Goal: Information Seeking & Learning: Learn about a topic

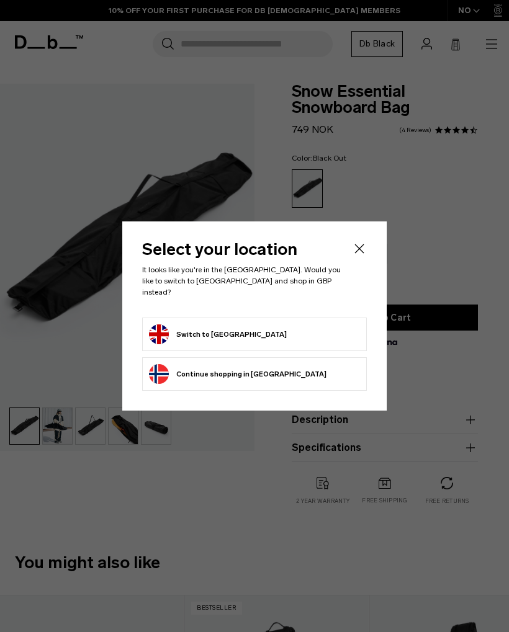
click at [315, 331] on form "Switch to [GEOGRAPHIC_DATA]" at bounding box center [254, 334] width 211 height 20
click at [229, 324] on button "Switch to United Kingdom" at bounding box center [218, 334] width 138 height 20
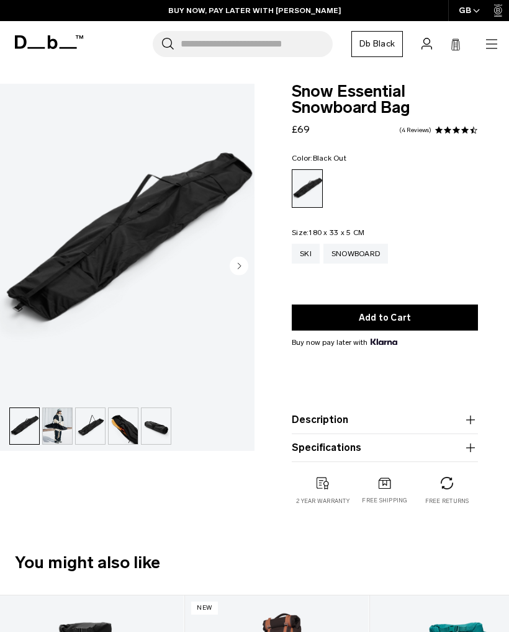
click at [491, 44] on icon "button" at bounding box center [491, 43] width 11 height 1
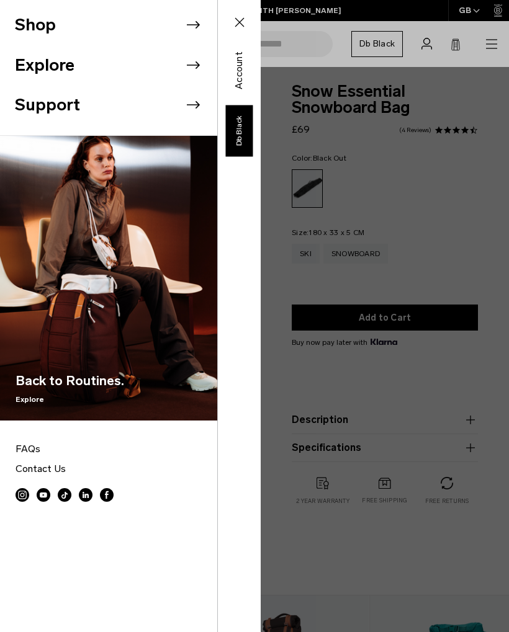
click at [34, 27] on li "Shop" at bounding box center [116, 25] width 202 height 40
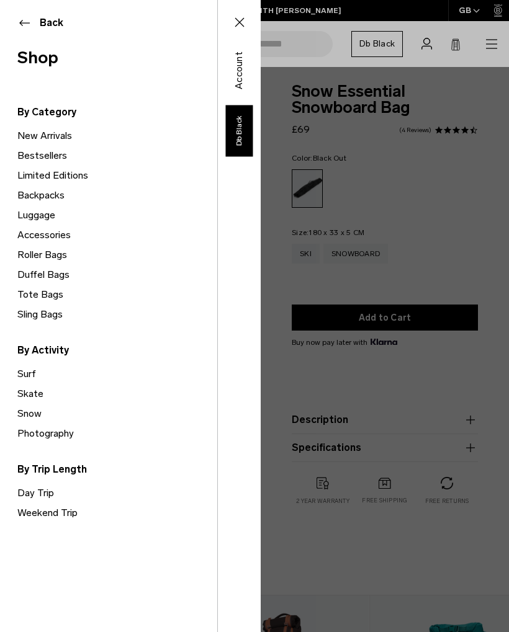
click at [18, 212] on link "Luggage" at bounding box center [117, 215] width 200 height 20
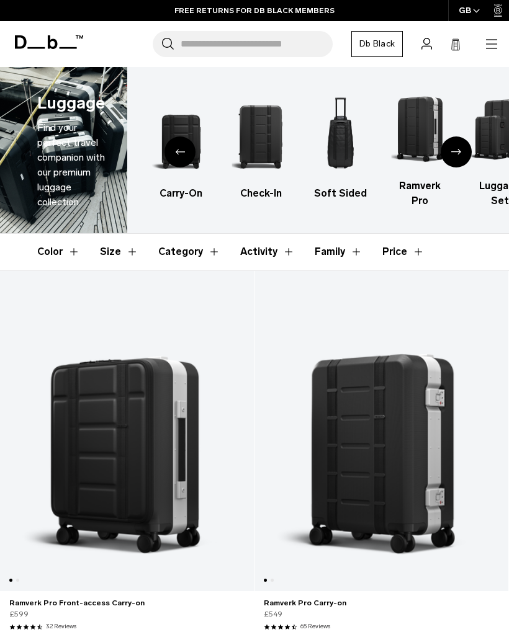
click at [344, 138] on img "4 / 6" at bounding box center [340, 136] width 58 height 87
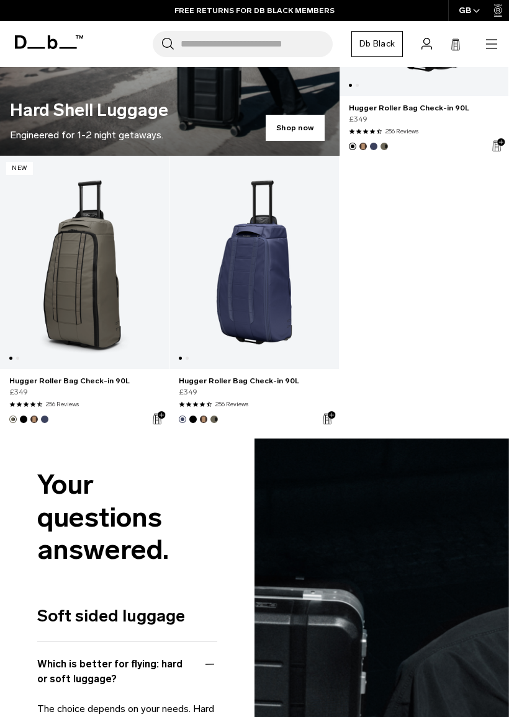
scroll to position [949, 0]
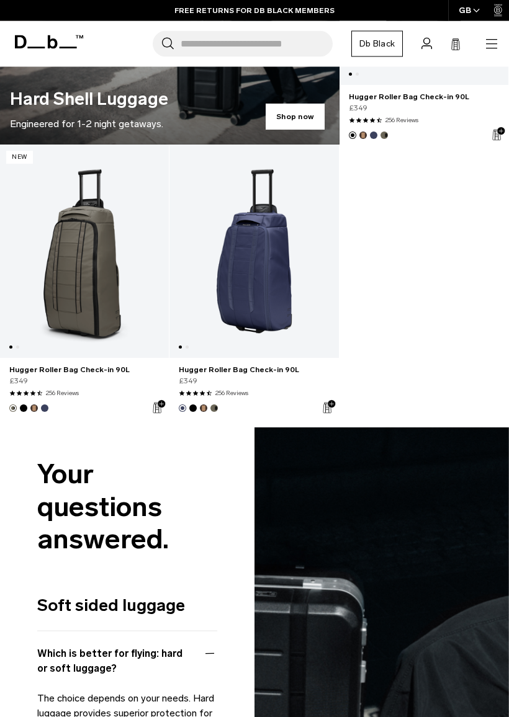
click at [262, 275] on link "Hugger Roller Bag Check-in 90L" at bounding box center [253, 251] width 169 height 213
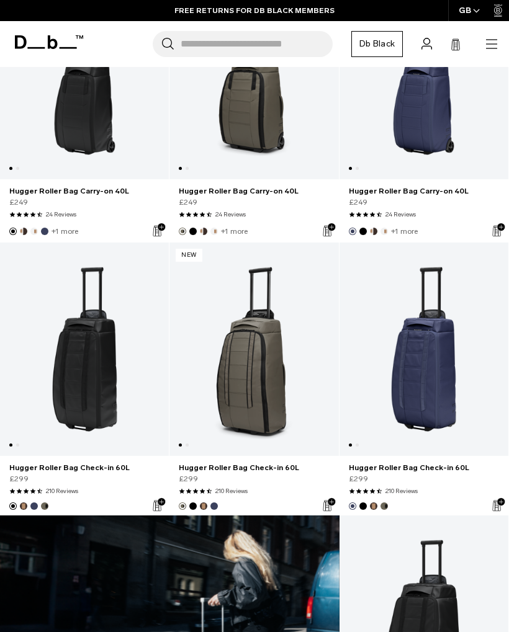
scroll to position [0, 0]
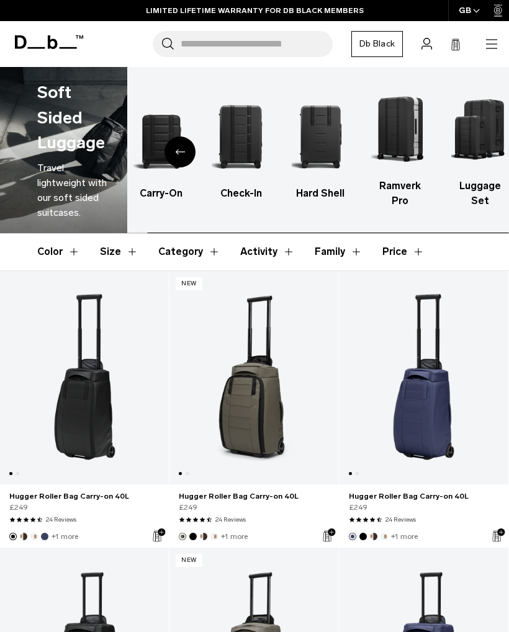
click at [491, 50] on icon "button" at bounding box center [491, 44] width 15 height 15
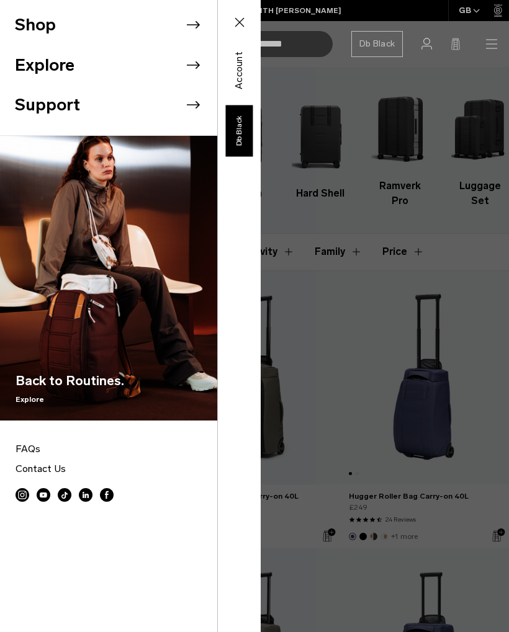
click at [32, 28] on li "Shop" at bounding box center [116, 25] width 202 height 40
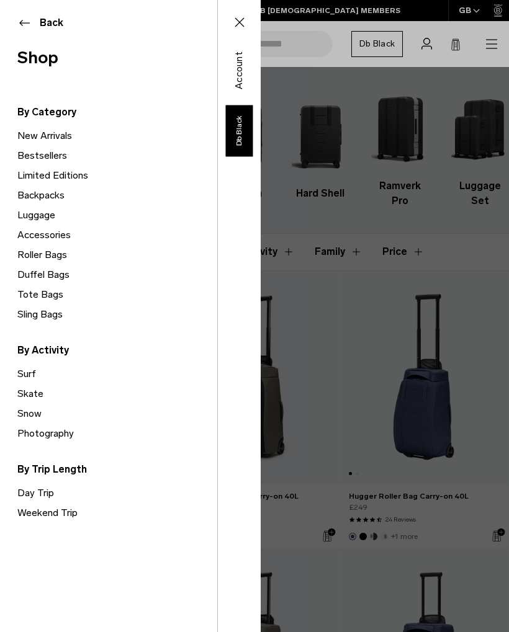
click at [29, 270] on link "Duffel Bags" at bounding box center [117, 275] width 200 height 20
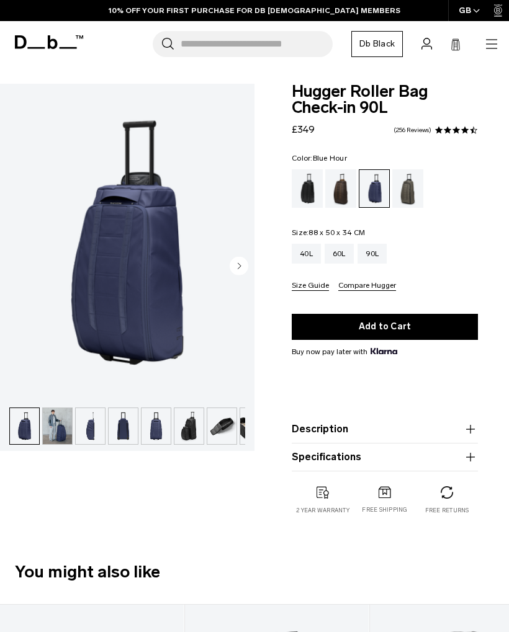
click at [213, 429] on img "button" at bounding box center [221, 426] width 29 height 36
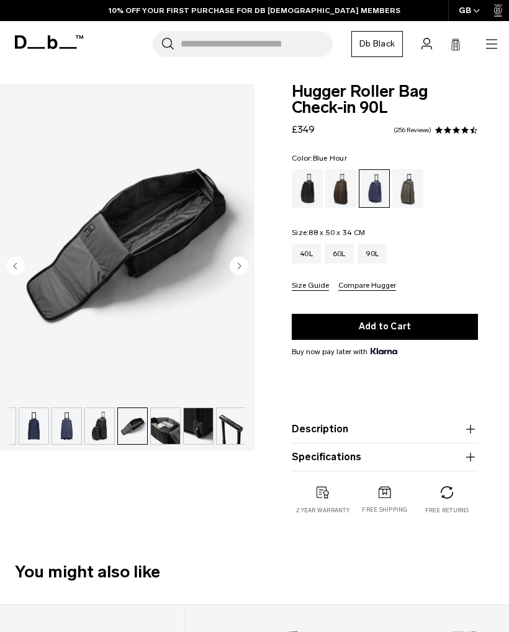
scroll to position [0, 91]
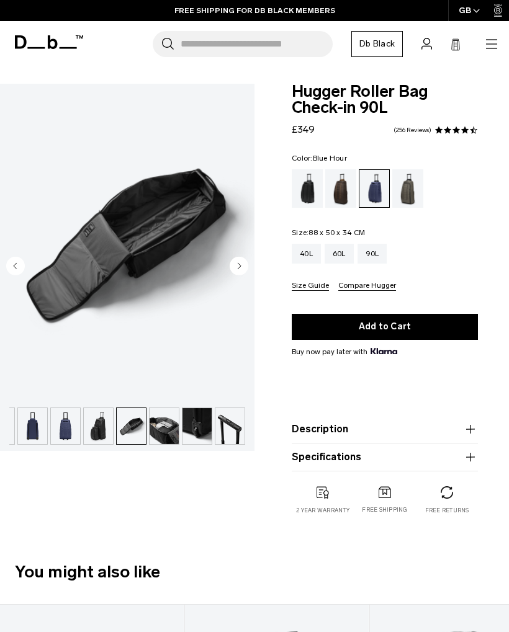
click at [231, 270] on circle "Next slide" at bounding box center [239, 266] width 19 height 19
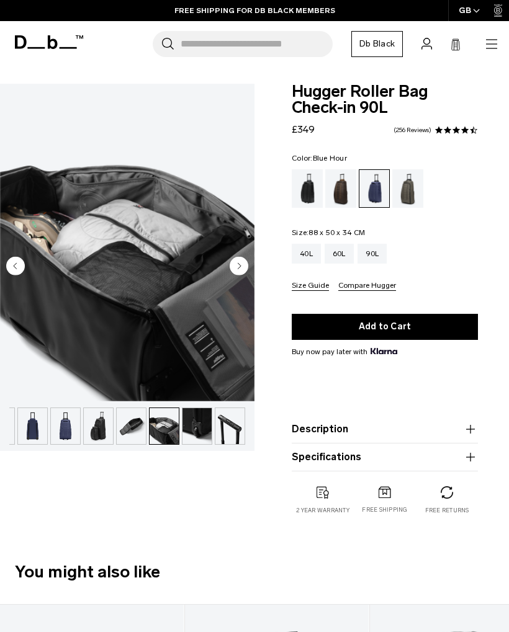
click at [230, 272] on icon "Next slide" at bounding box center [239, 266] width 19 height 19
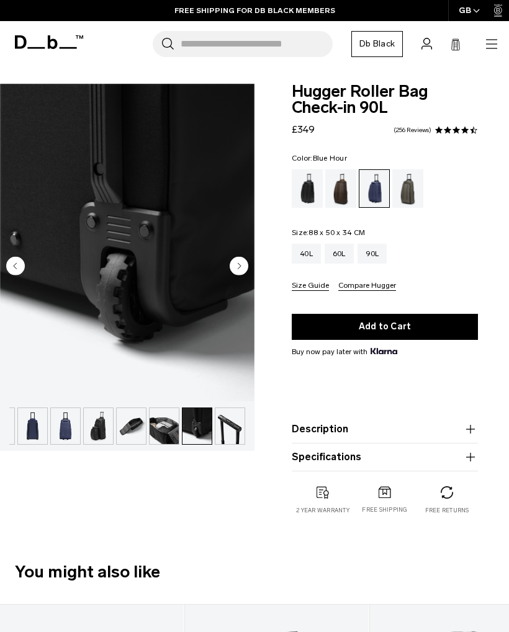
click at [25, 266] on img "9 / 10" at bounding box center [127, 243] width 254 height 318
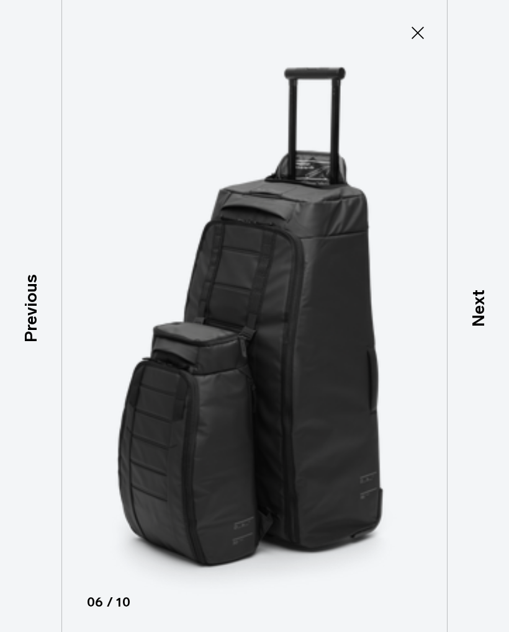
click at [419, 35] on icon at bounding box center [417, 33] width 12 height 12
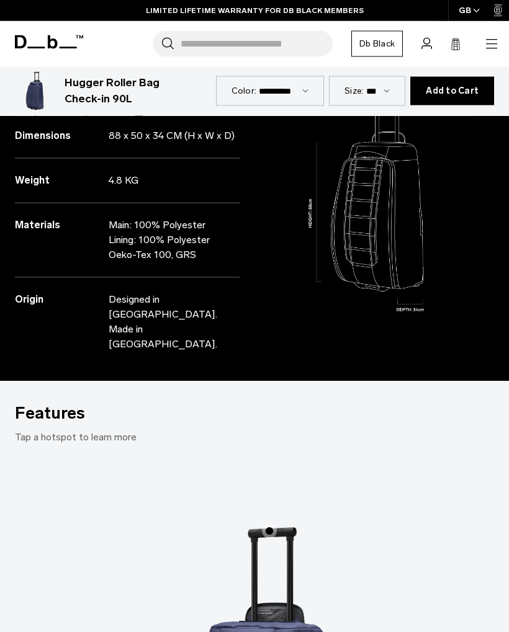
scroll to position [888, 0]
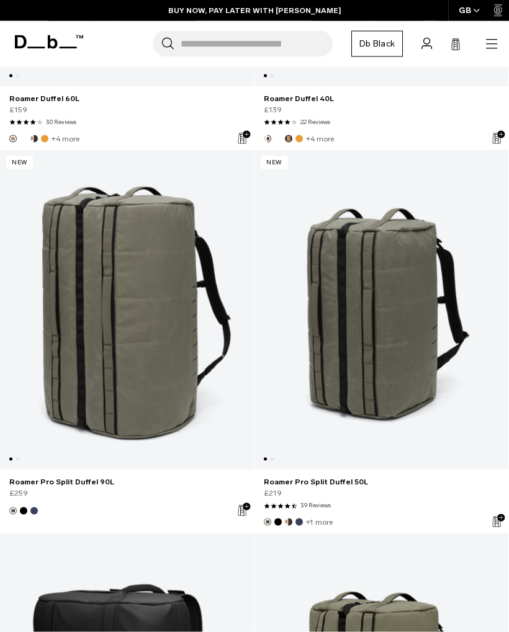
scroll to position [2779, 0]
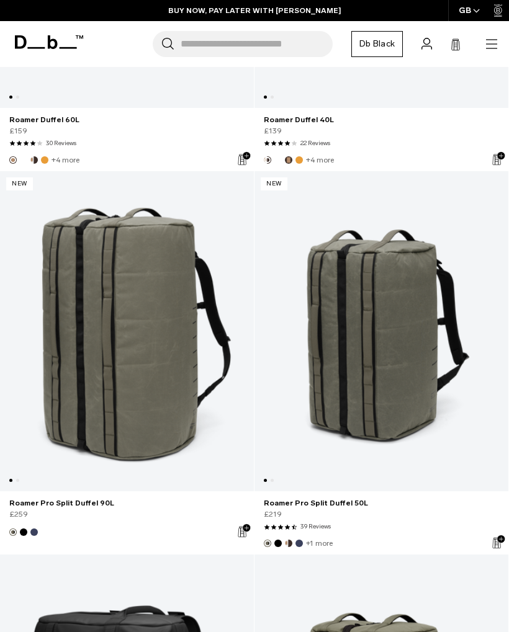
click at [490, 44] on icon "button" at bounding box center [491, 43] width 11 height 1
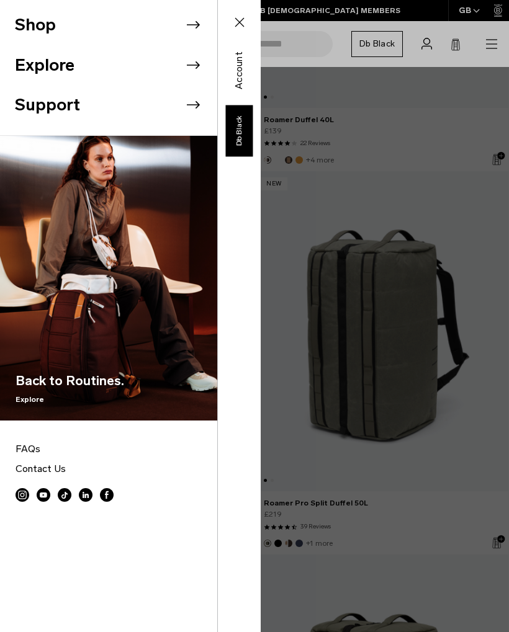
click at [184, 21] on icon at bounding box center [193, 25] width 19 height 19
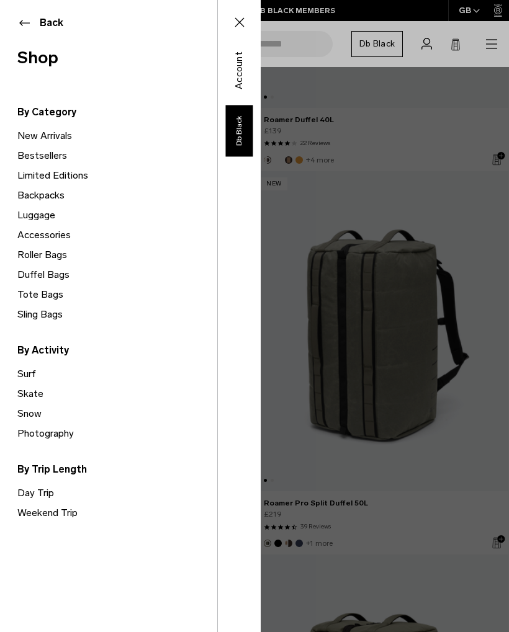
click at [29, 215] on link "Luggage" at bounding box center [117, 215] width 200 height 20
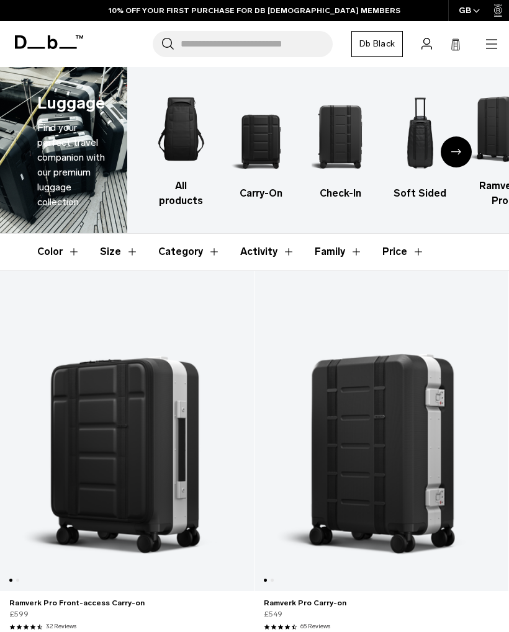
click at [489, 45] on icon "button" at bounding box center [491, 44] width 15 height 15
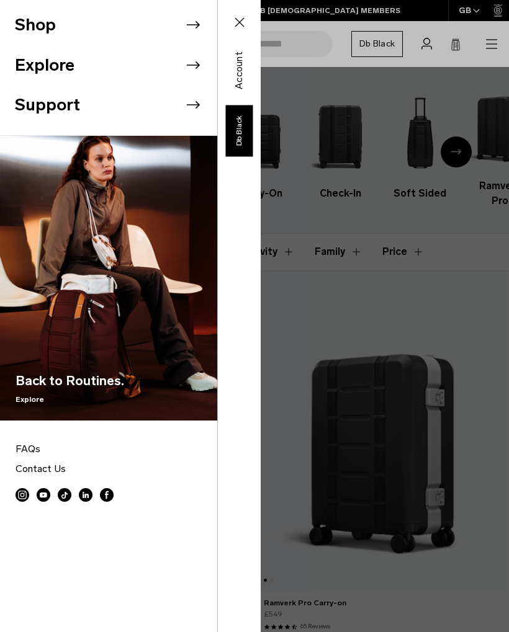
click at [20, 13] on li "Shop" at bounding box center [116, 25] width 202 height 40
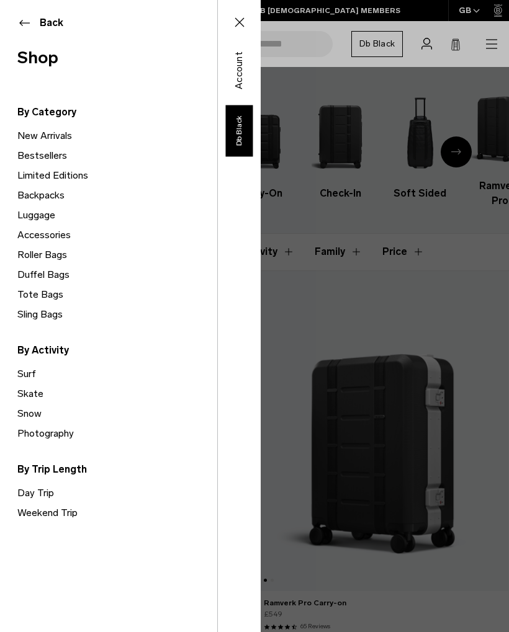
click at [34, 254] on link "Roller Bags" at bounding box center [117, 255] width 200 height 20
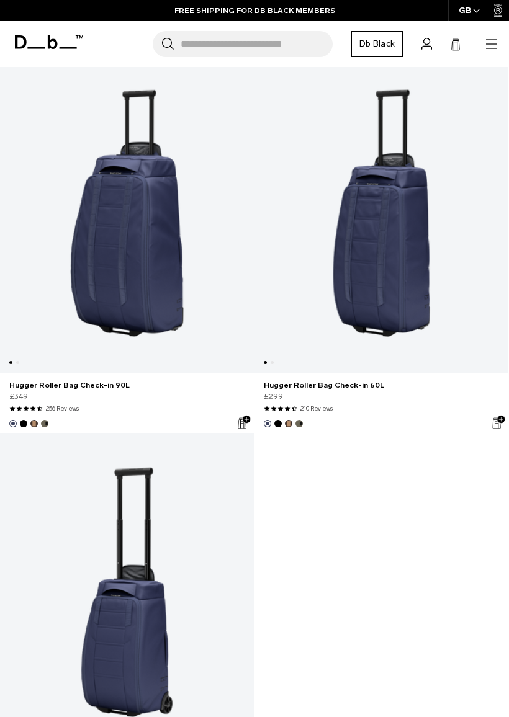
scroll to position [2119, 0]
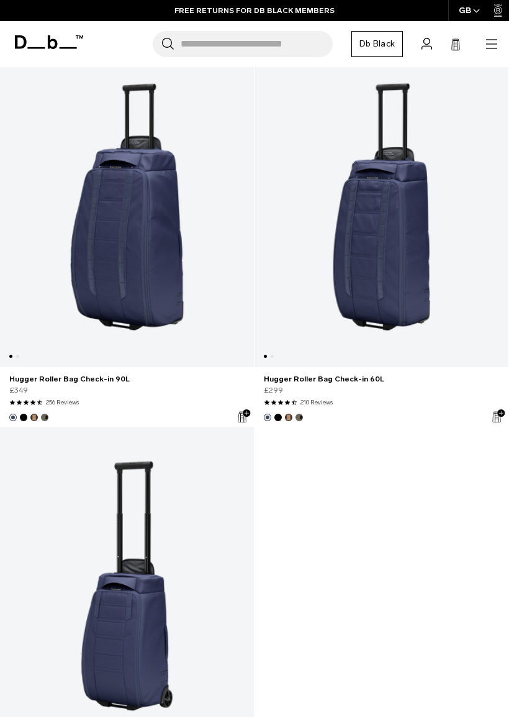
click at [79, 251] on link "Hugger Roller Bag Check-in 90L" at bounding box center [127, 207] width 254 height 321
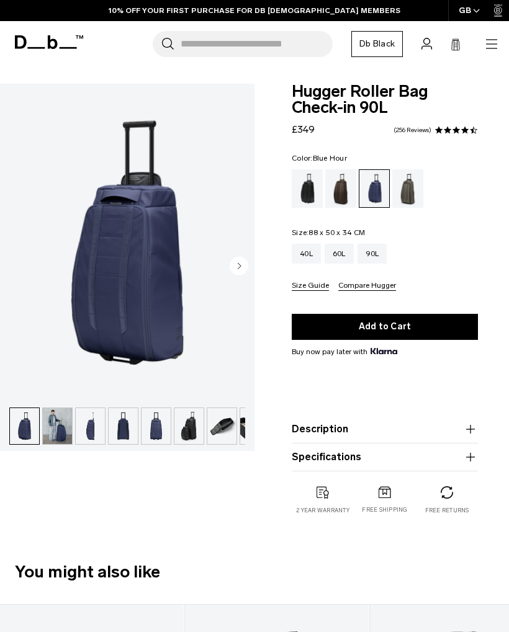
click at [45, 426] on img "button" at bounding box center [57, 426] width 29 height 36
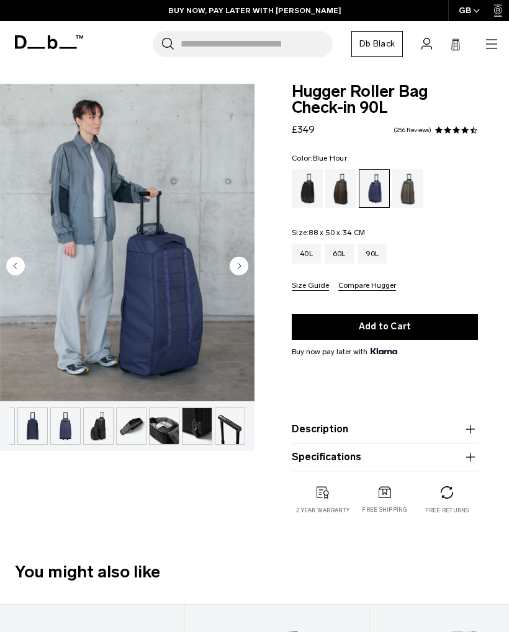
scroll to position [0, 91]
click at [156, 422] on img "button" at bounding box center [164, 426] width 29 height 36
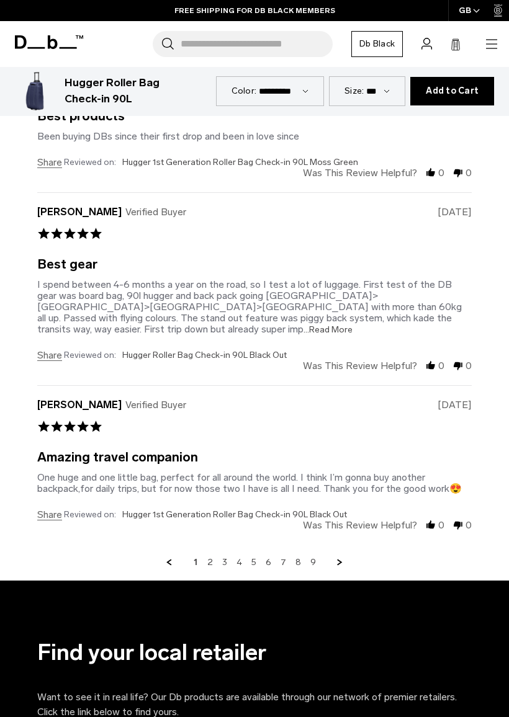
scroll to position [3090, 0]
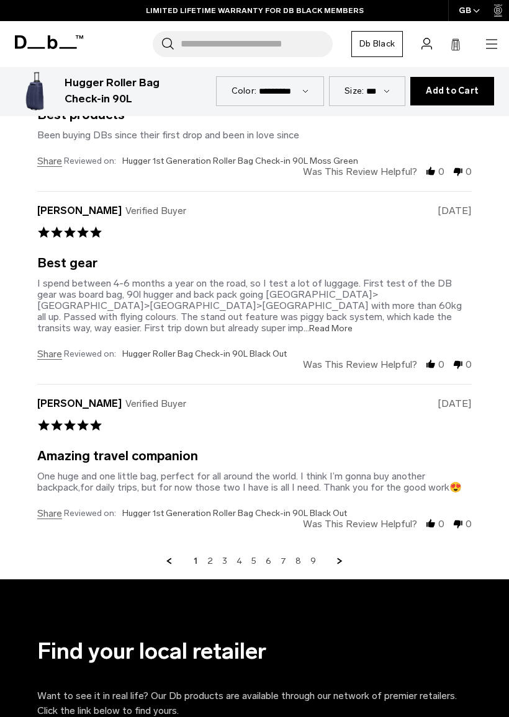
click at [334, 556] on link "Next Page" at bounding box center [339, 561] width 11 height 11
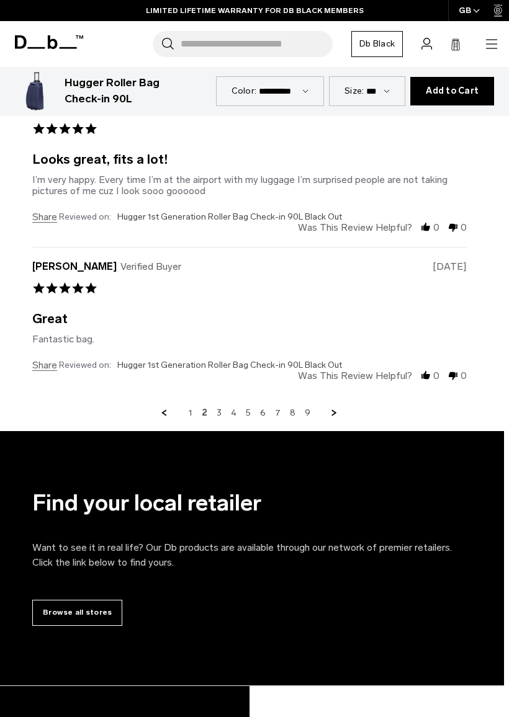
scroll to position [3348, 5]
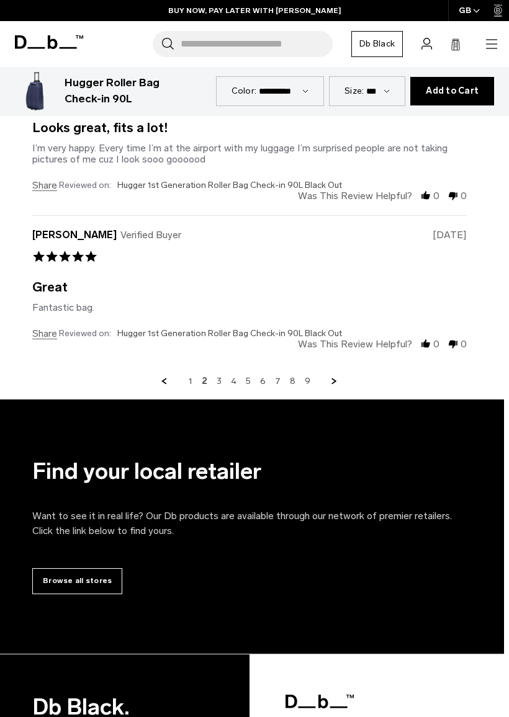
click at [334, 376] on link "Next Page" at bounding box center [334, 381] width 11 height 11
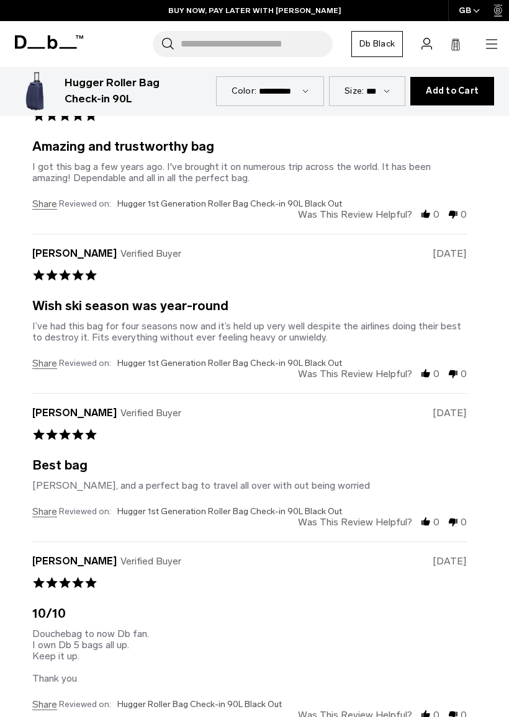
scroll to position [2745, 5]
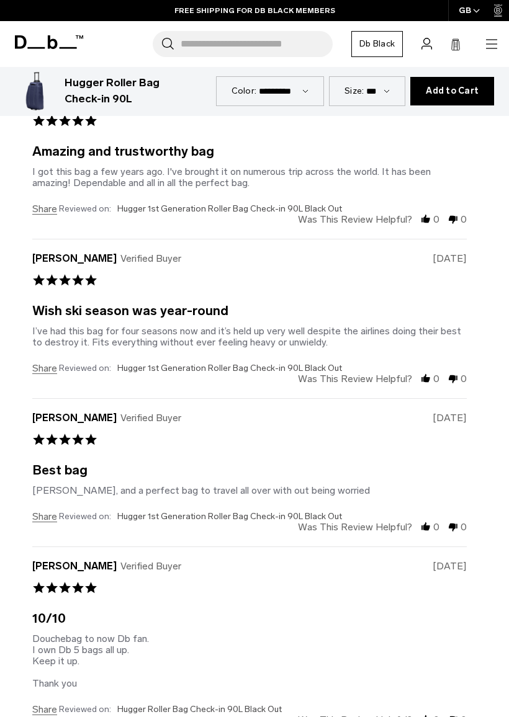
click at [487, 40] on icon "button" at bounding box center [491, 39] width 11 height 1
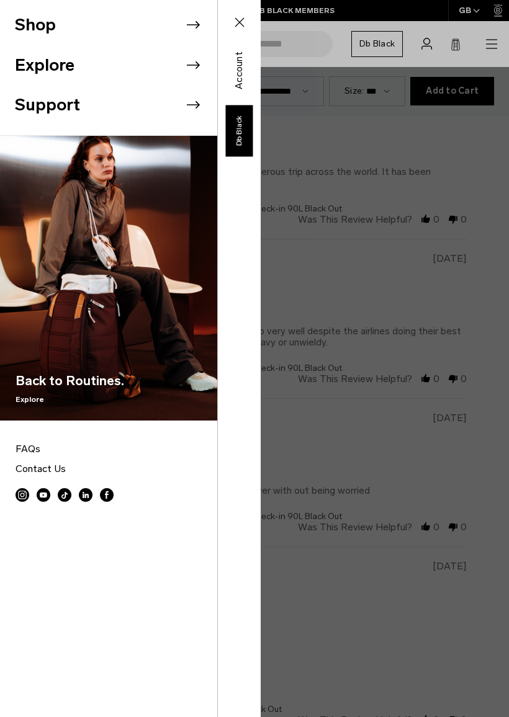
click at [189, 29] on icon at bounding box center [193, 25] width 19 height 19
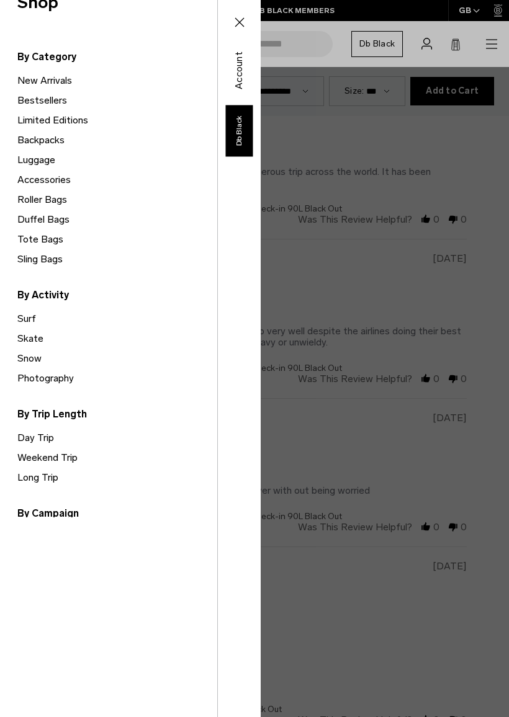
scroll to position [55, 0]
click at [60, 143] on link "Backpacks" at bounding box center [117, 141] width 200 height 20
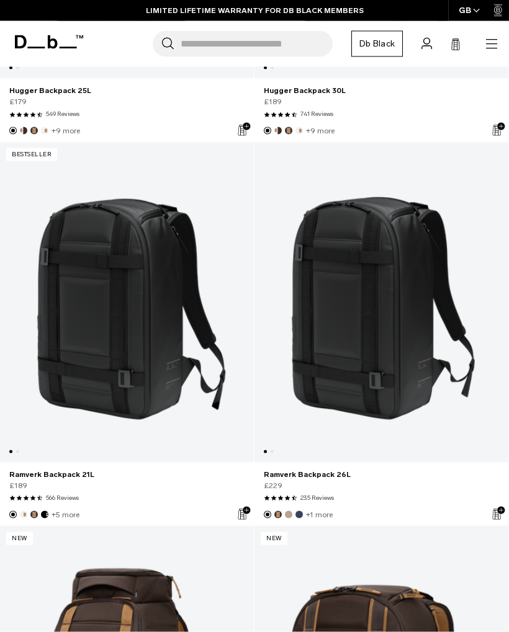
scroll to position [504, 0]
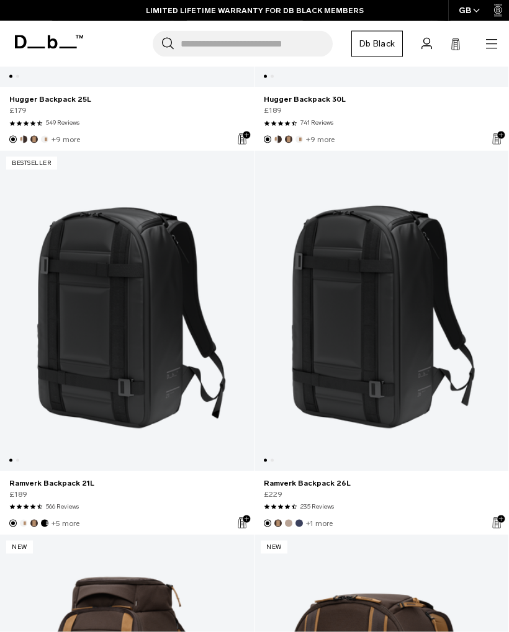
click at [147, 315] on link "Ramverk Backpack 21L" at bounding box center [127, 311] width 254 height 321
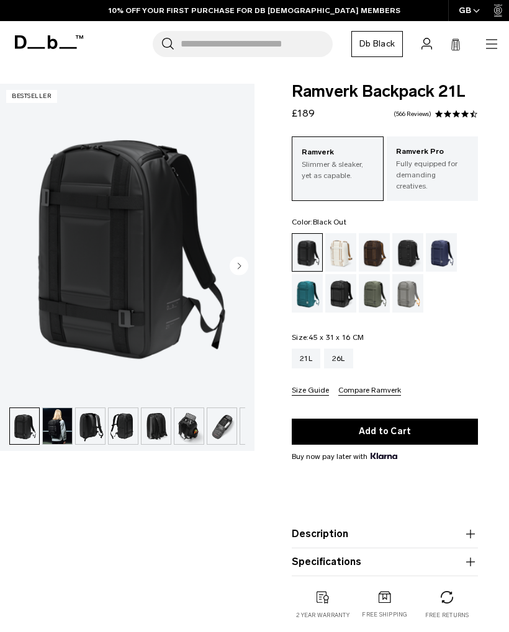
click at [439, 245] on div "Blue Hour" at bounding box center [442, 252] width 32 height 38
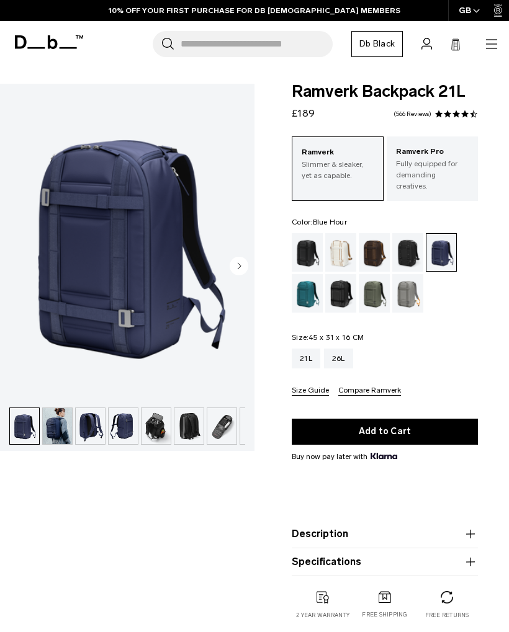
click at [146, 422] on img "button" at bounding box center [155, 426] width 29 height 36
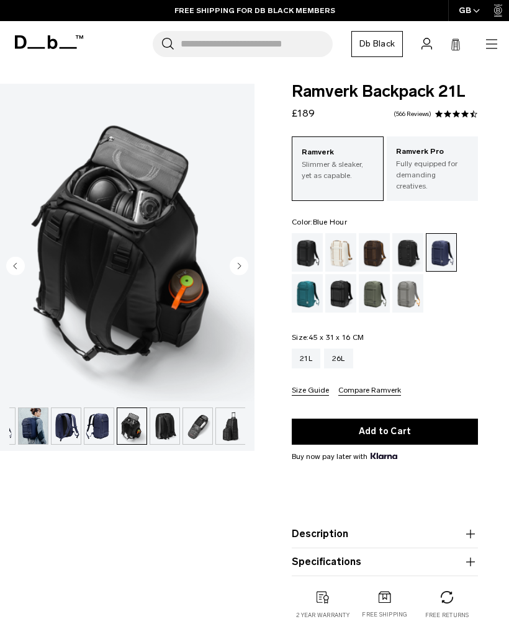
scroll to position [0, 25]
click at [159, 432] on img "button" at bounding box center [164, 426] width 29 height 36
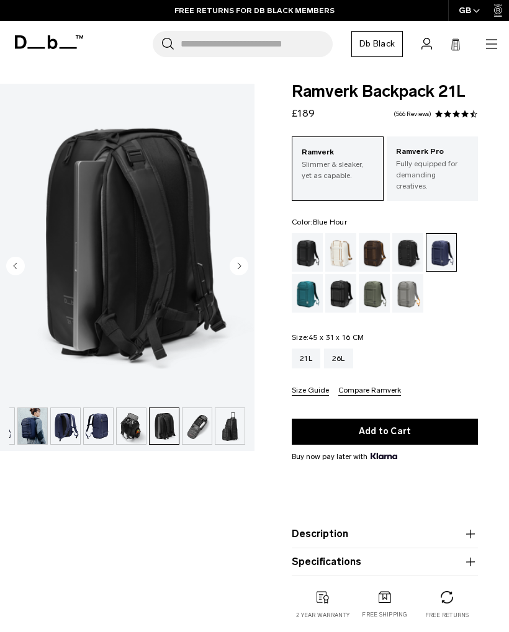
click at [194, 424] on img "button" at bounding box center [196, 426] width 29 height 36
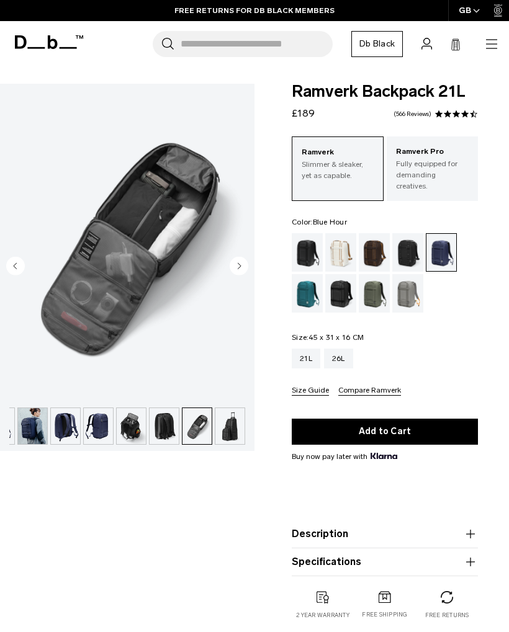
click at [227, 421] on img "button" at bounding box center [229, 426] width 29 height 36
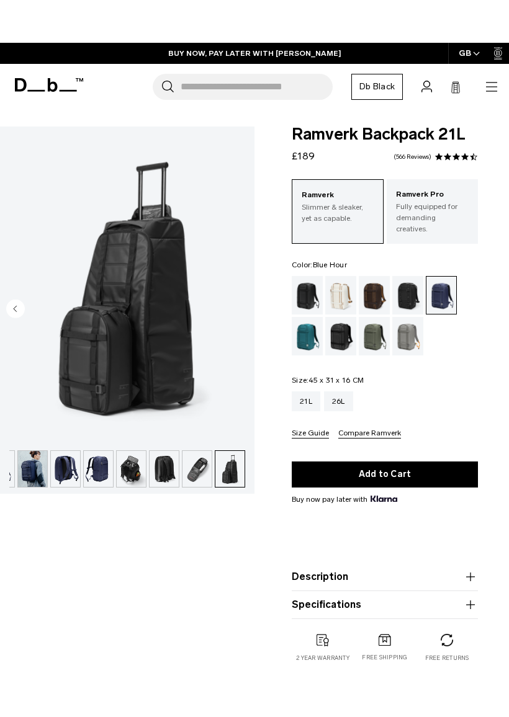
scroll to position [309, 0]
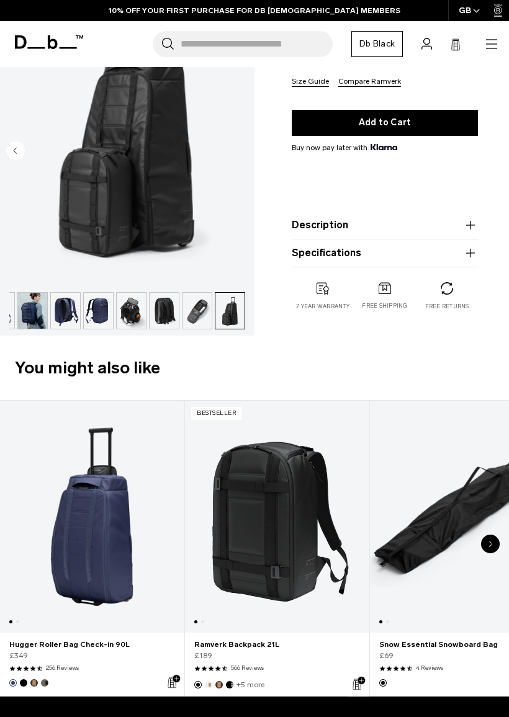
click at [467, 221] on icon "button" at bounding box center [470, 225] width 15 height 15
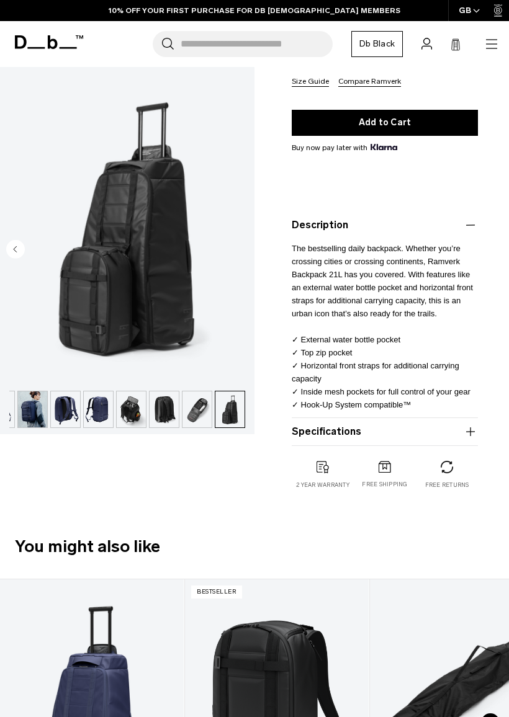
click at [447, 424] on button "Specifications" at bounding box center [385, 431] width 186 height 15
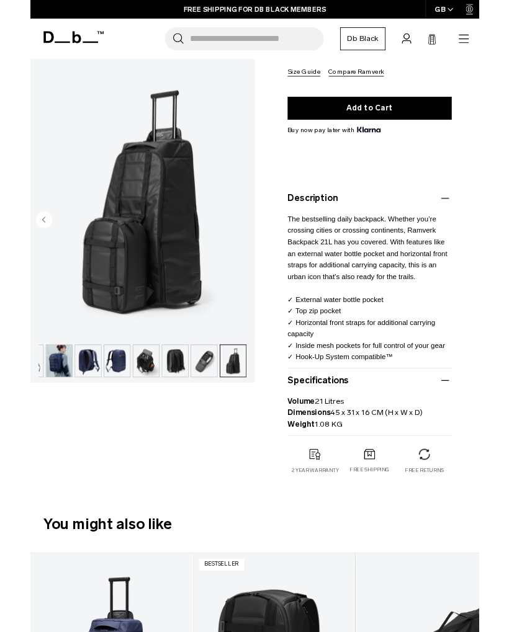
scroll to position [0, 6]
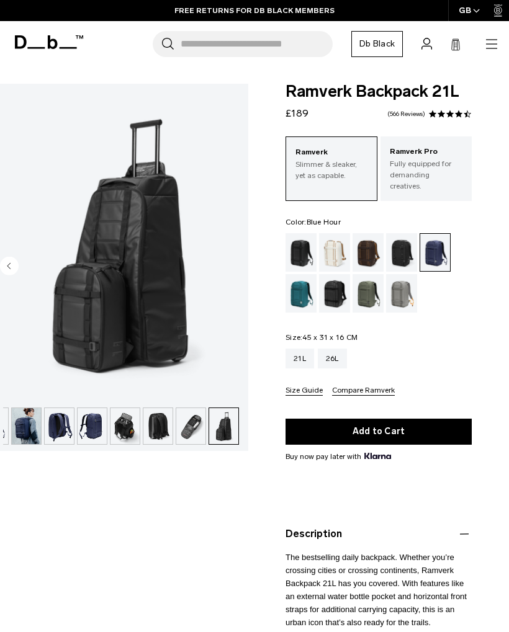
click at [489, 37] on icon "button" at bounding box center [491, 44] width 15 height 15
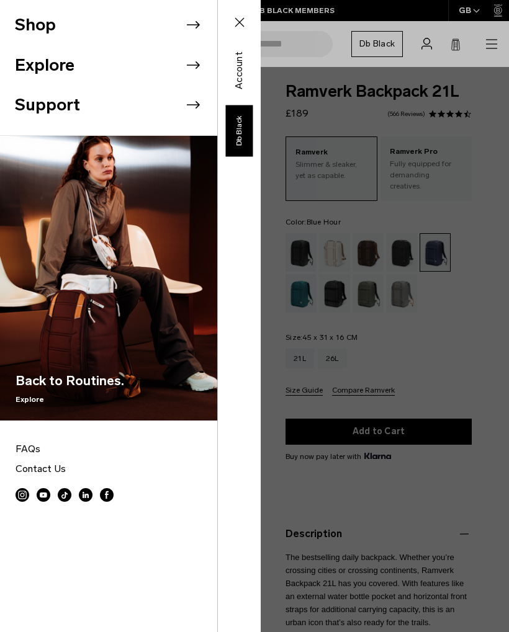
click at [192, 34] on icon at bounding box center [193, 25] width 19 height 19
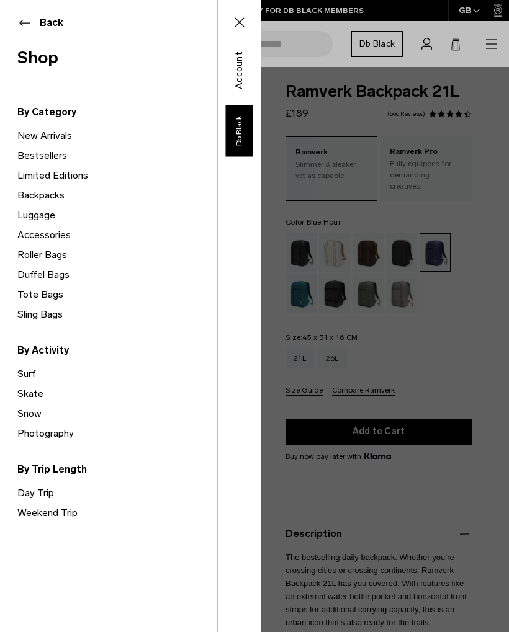
click at [30, 416] on link "Snow" at bounding box center [117, 414] width 200 height 20
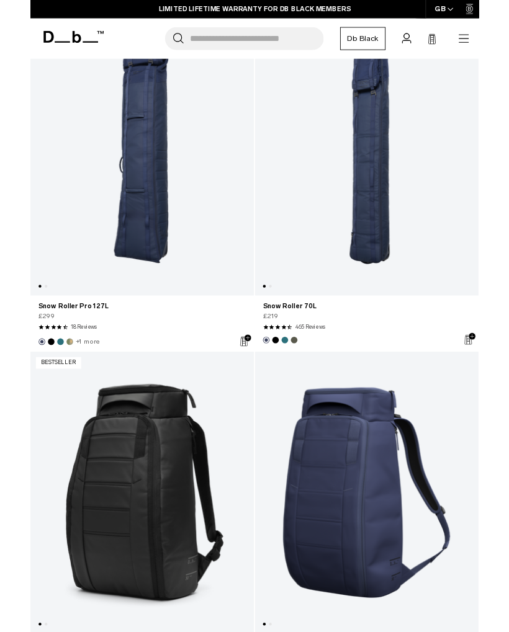
scroll to position [2532, 0]
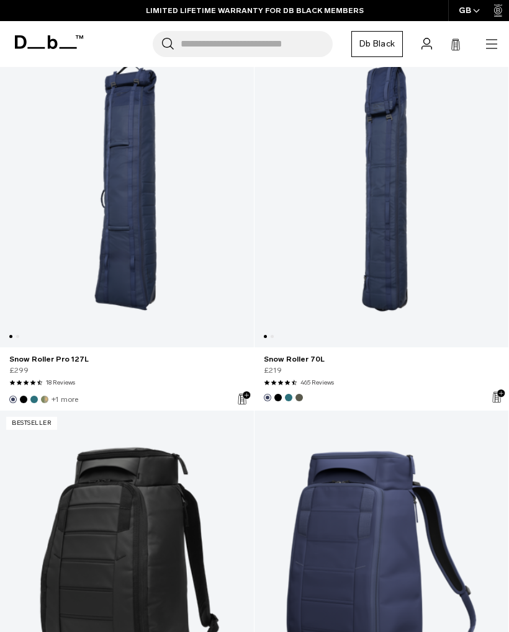
click at [110, 197] on link "Snow Roller Pro 127L" at bounding box center [127, 187] width 254 height 321
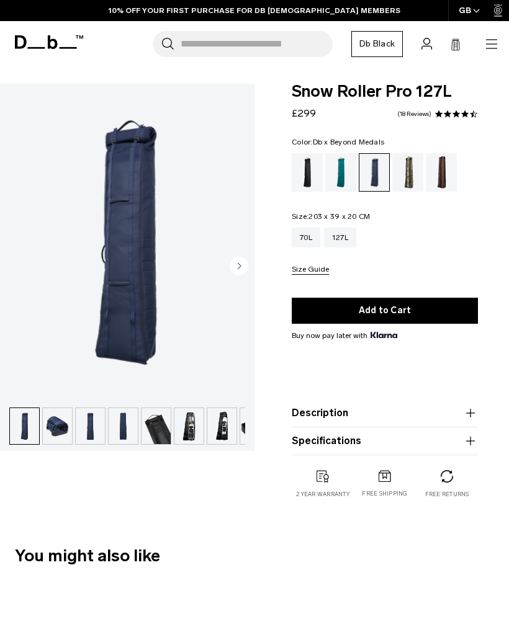
click at [409, 168] on div "Db x Beyond Medals" at bounding box center [408, 172] width 32 height 38
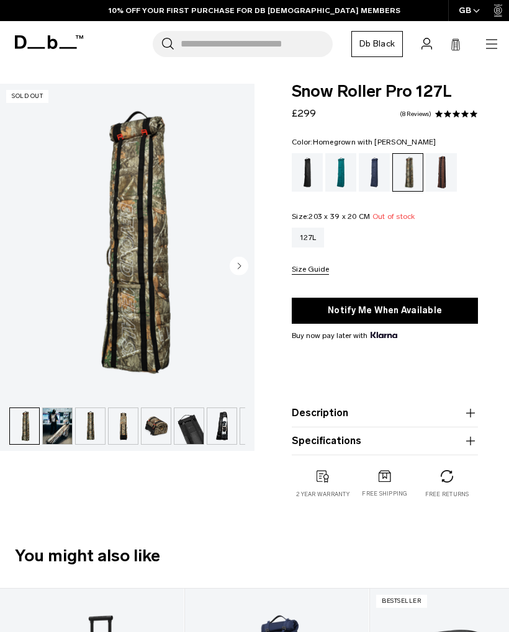
click at [438, 172] on div "Homegrown with Lu" at bounding box center [442, 172] width 32 height 38
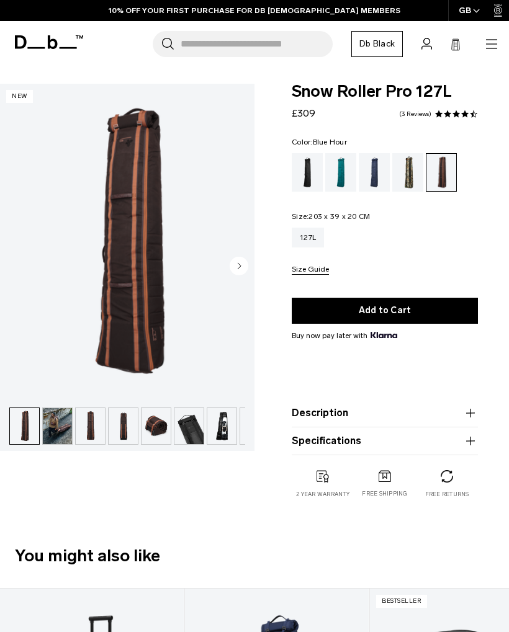
click at [372, 177] on div "Blue Hour" at bounding box center [375, 172] width 32 height 38
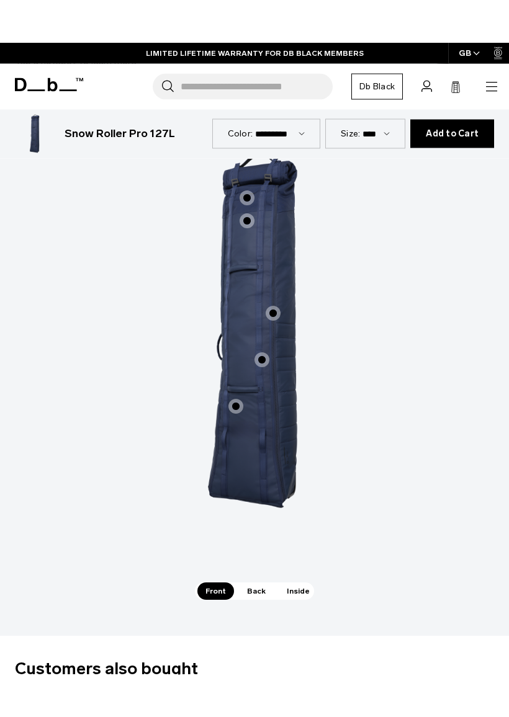
scroll to position [1599, 0]
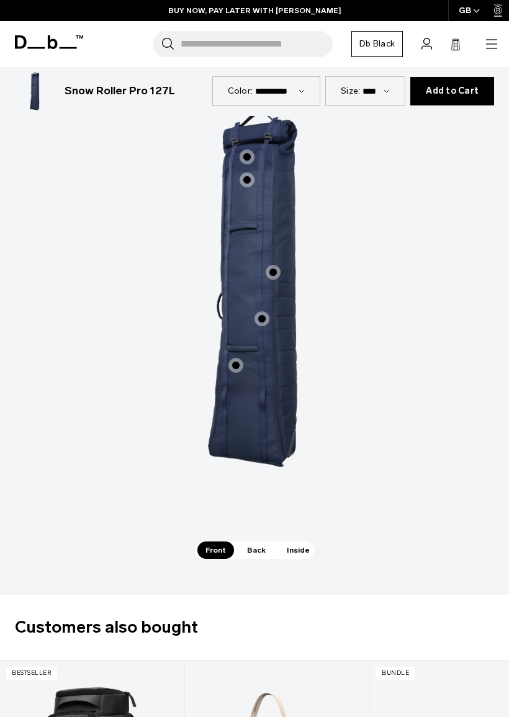
click at [256, 542] on span "Back" at bounding box center [256, 550] width 35 height 17
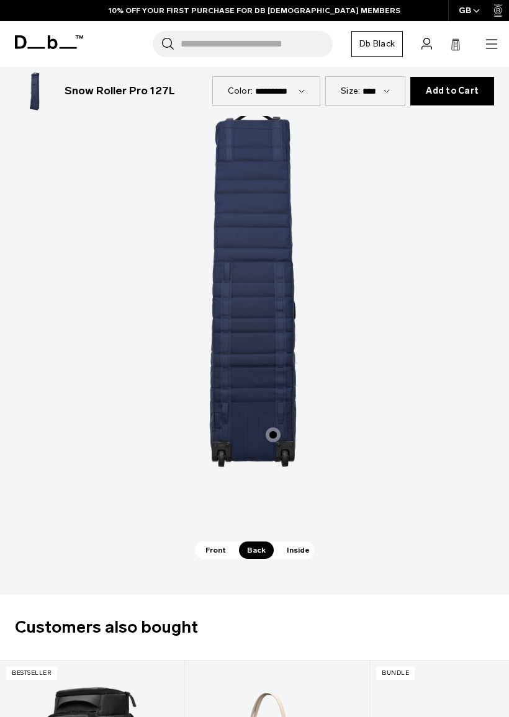
click at [290, 542] on span "Inside" at bounding box center [298, 550] width 39 height 17
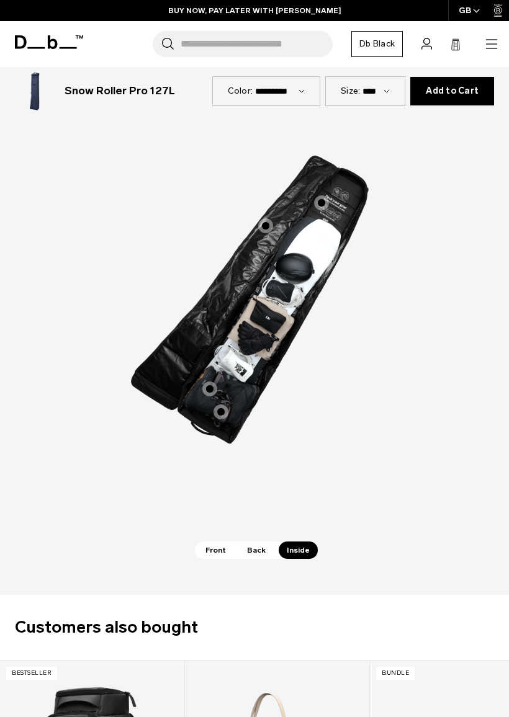
click at [389, 195] on img "3 / 3" at bounding box center [254, 288] width 372 height 465
click at [323, 195] on span "3 / 3" at bounding box center [321, 202] width 15 height 15
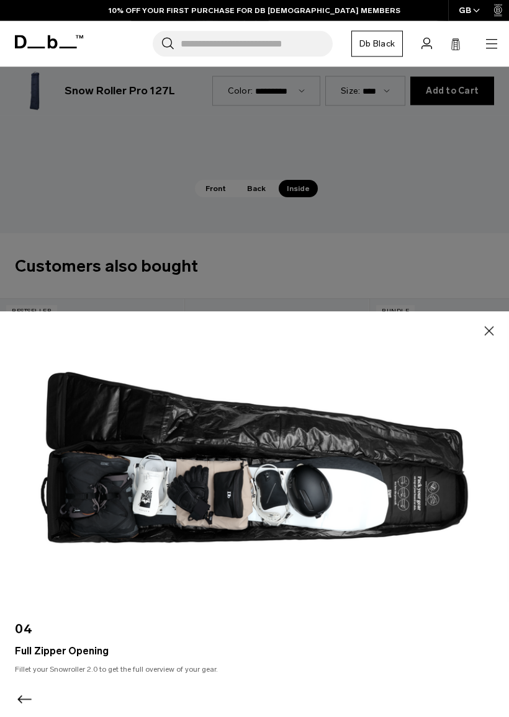
scroll to position [1962, 0]
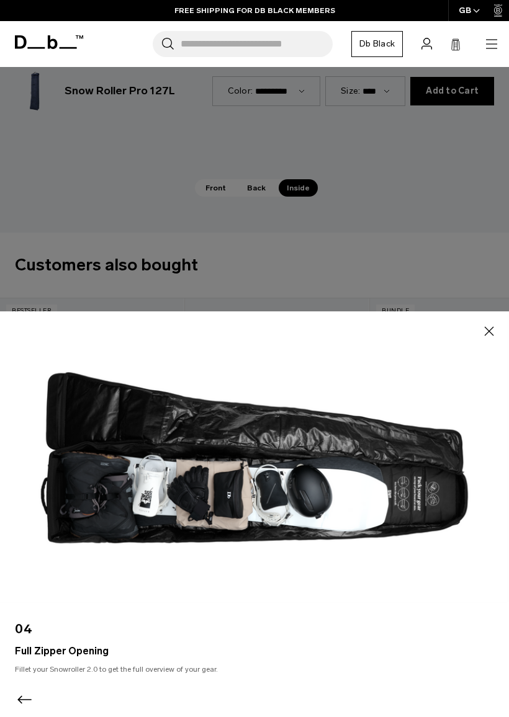
click at [488, 334] on icon "button" at bounding box center [488, 331] width 15 height 15
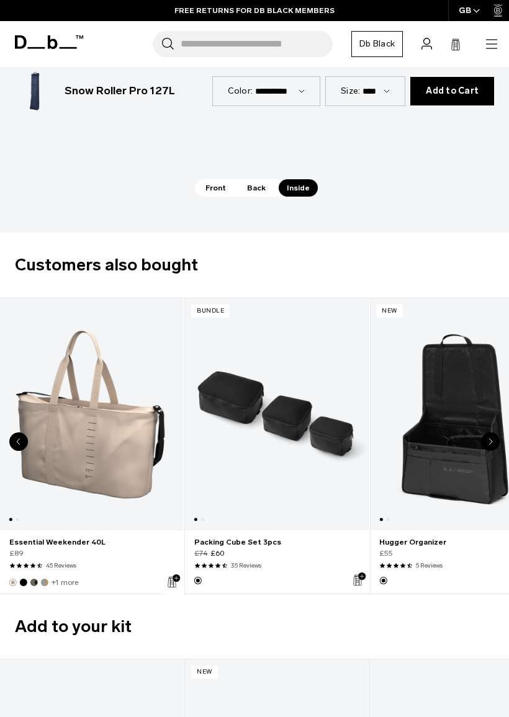
click at [448, 347] on link "Hugger Organizer" at bounding box center [462, 414] width 184 height 232
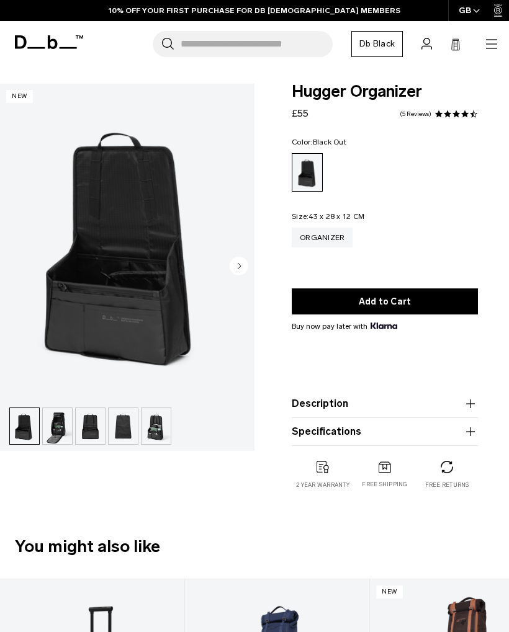
click at [59, 431] on img "button" at bounding box center [57, 426] width 29 height 36
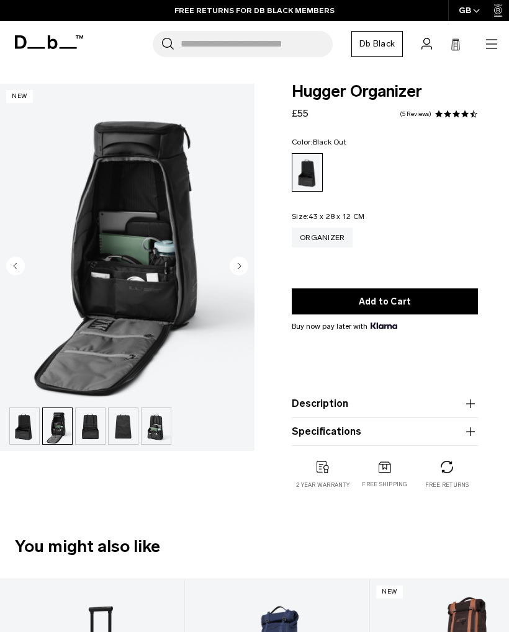
click at [151, 426] on img "button" at bounding box center [155, 426] width 29 height 36
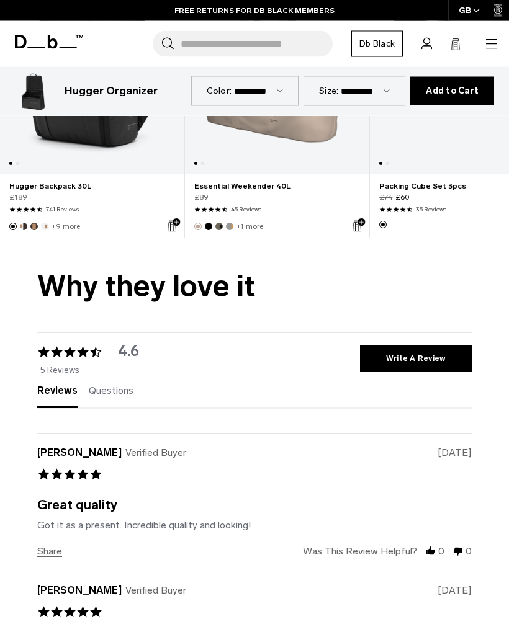
scroll to position [2233, 0]
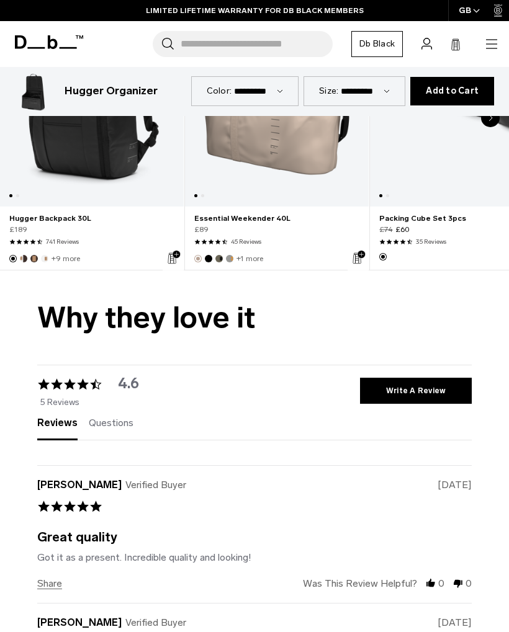
click at [488, 38] on icon "button" at bounding box center [491, 44] width 15 height 15
